Goal: Navigation & Orientation: Understand site structure

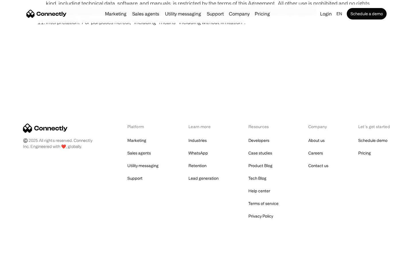
scroll to position [2108, 0]
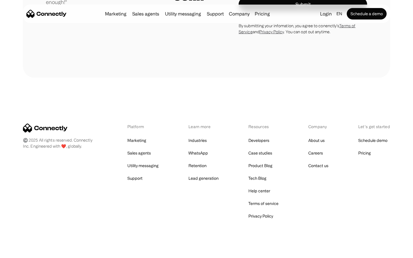
scroll to position [1625, 0]
